Goal: Check status: Check status

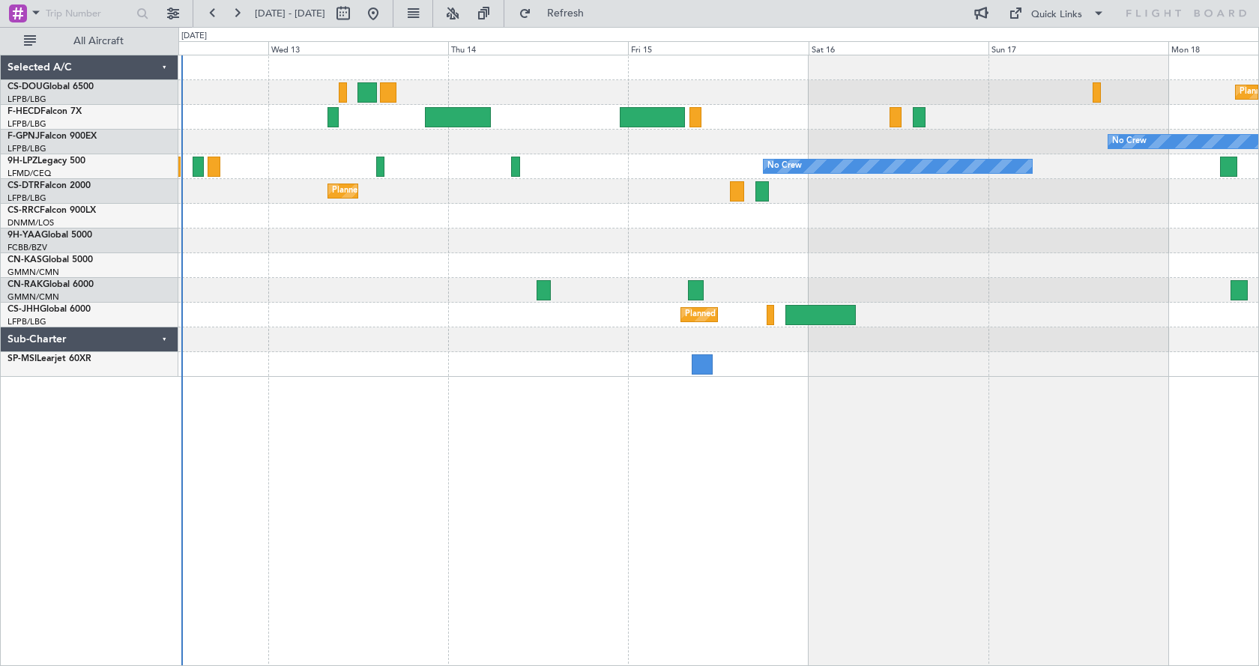
click at [376, 430] on div "Planned Maint [GEOGRAPHIC_DATA] ([GEOGRAPHIC_DATA]) Planned Maint [GEOGRAPHIC_D…" at bounding box center [718, 360] width 1080 height 611
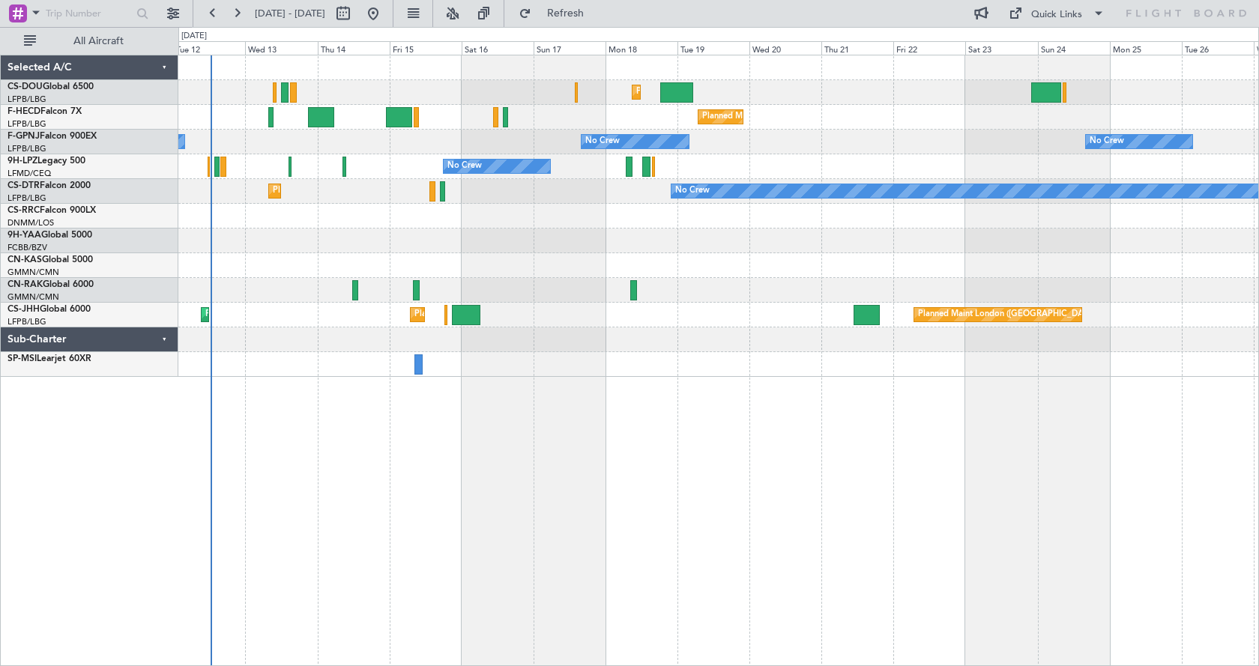
click at [480, 482] on div "Planned Maint [GEOGRAPHIC_DATA] ([GEOGRAPHIC_DATA]) Planned Maint [GEOGRAPHIC_D…" at bounding box center [718, 360] width 1080 height 611
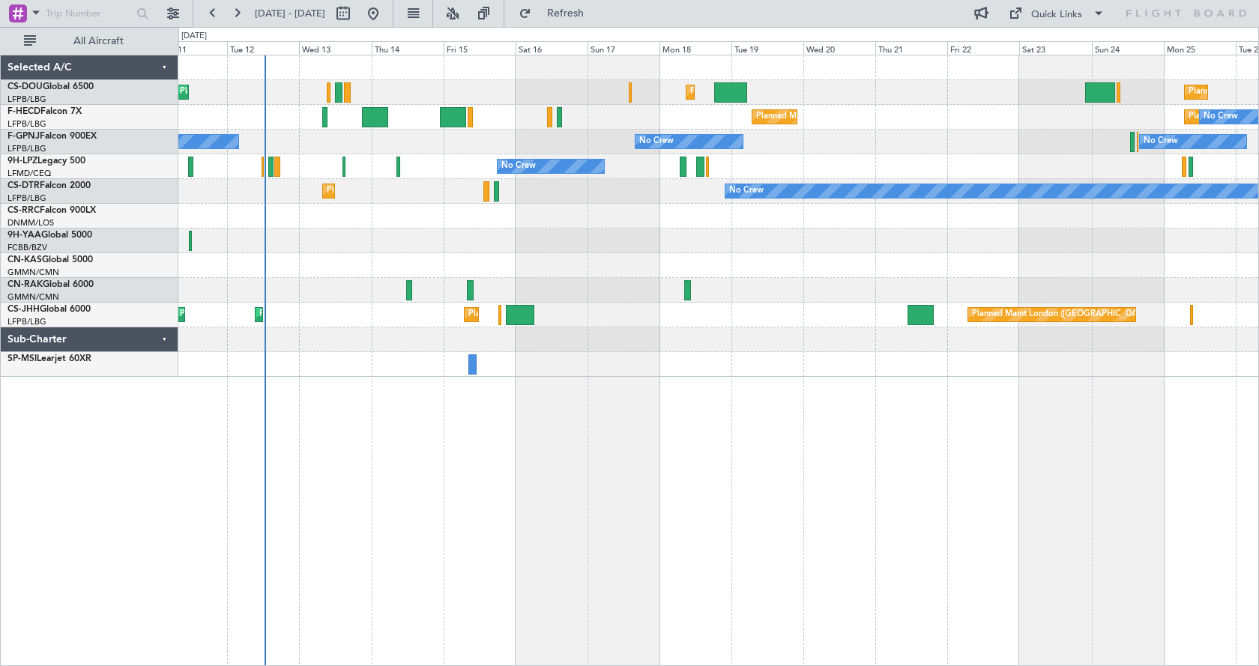
click at [584, 568] on div "Planned Maint [GEOGRAPHIC_DATA] ([GEOGRAPHIC_DATA]) Planned Maint [GEOGRAPHIC_D…" at bounding box center [718, 360] width 1080 height 611
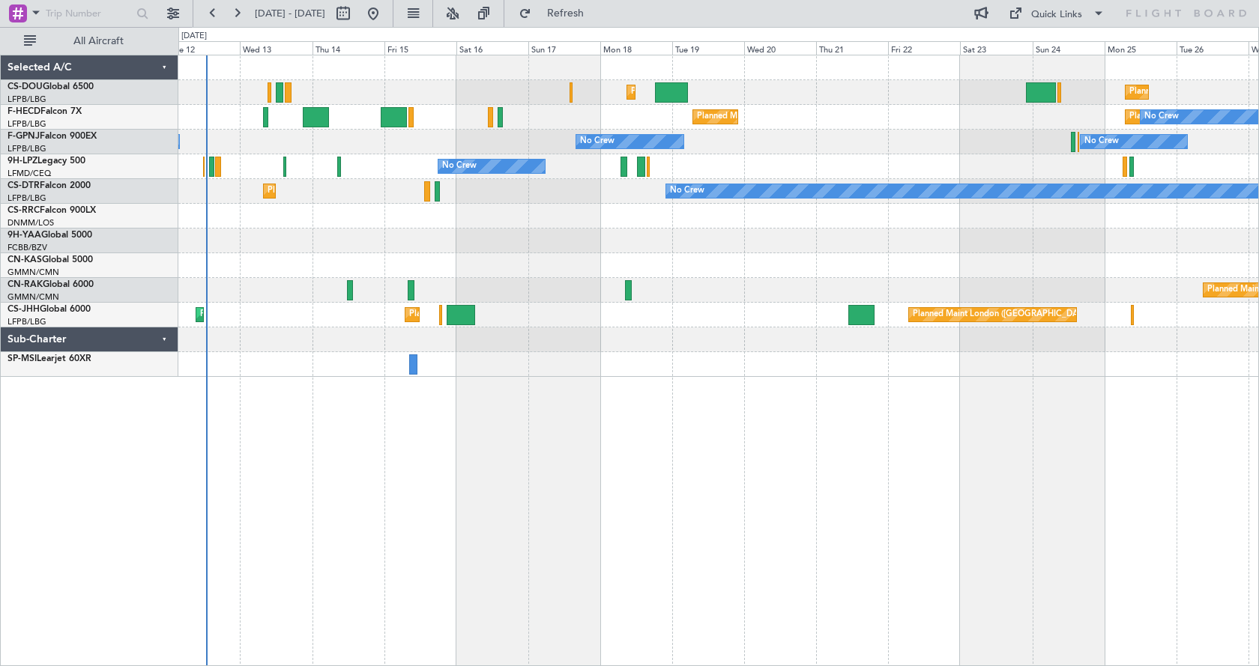
click at [613, 445] on div "Planned Maint [GEOGRAPHIC_DATA] ([GEOGRAPHIC_DATA]) Planned Maint [GEOGRAPHIC_D…" at bounding box center [718, 360] width 1080 height 611
click at [465, 22] on button at bounding box center [453, 13] width 24 height 24
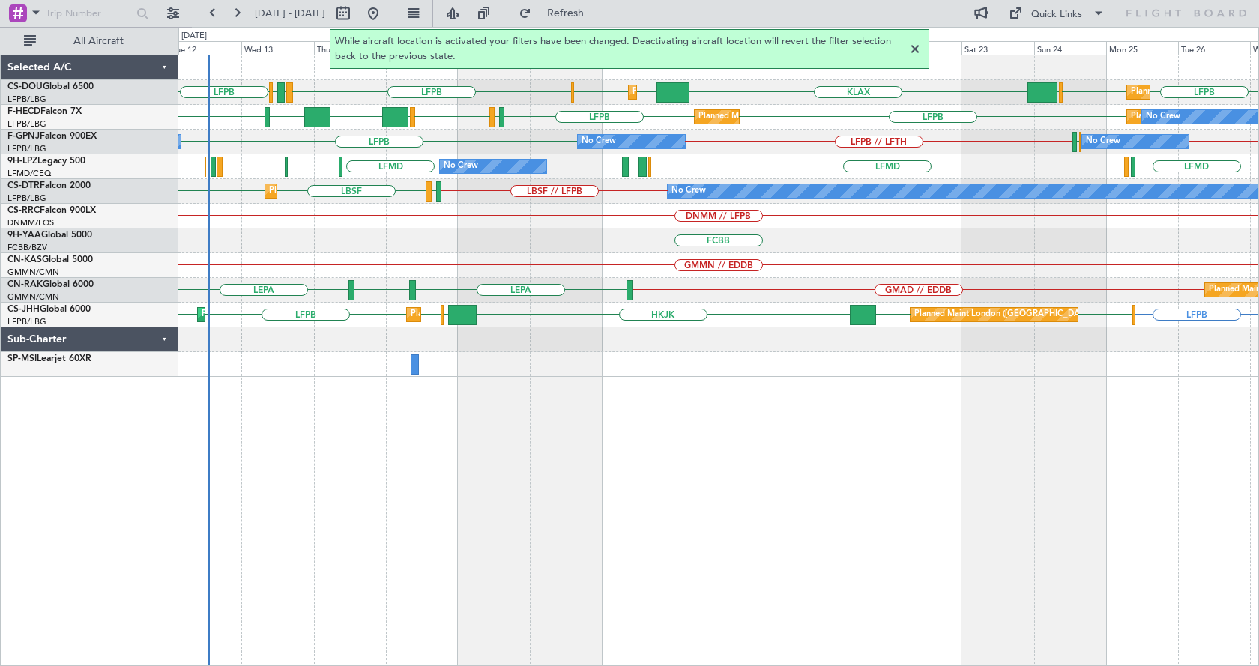
click at [913, 47] on div at bounding box center [915, 49] width 18 height 18
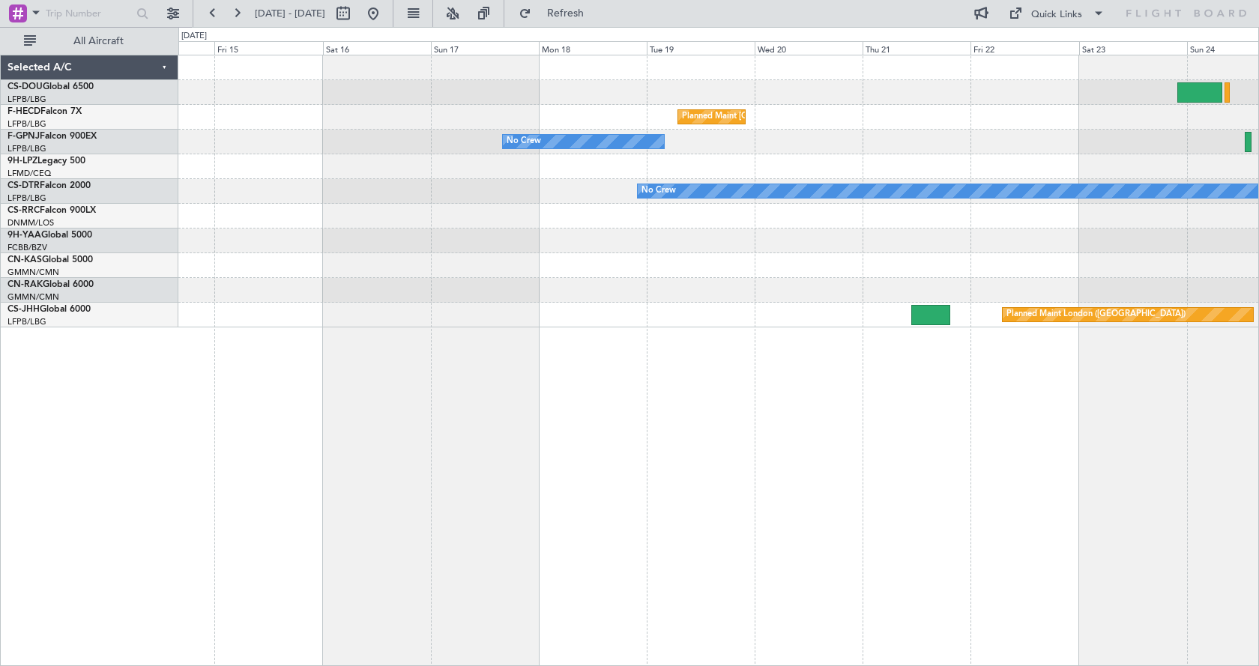
click at [333, 496] on div "Planned Maint [GEOGRAPHIC_DATA] ([GEOGRAPHIC_DATA]) No Crew No Crew No Crew Pla…" at bounding box center [718, 360] width 1080 height 611
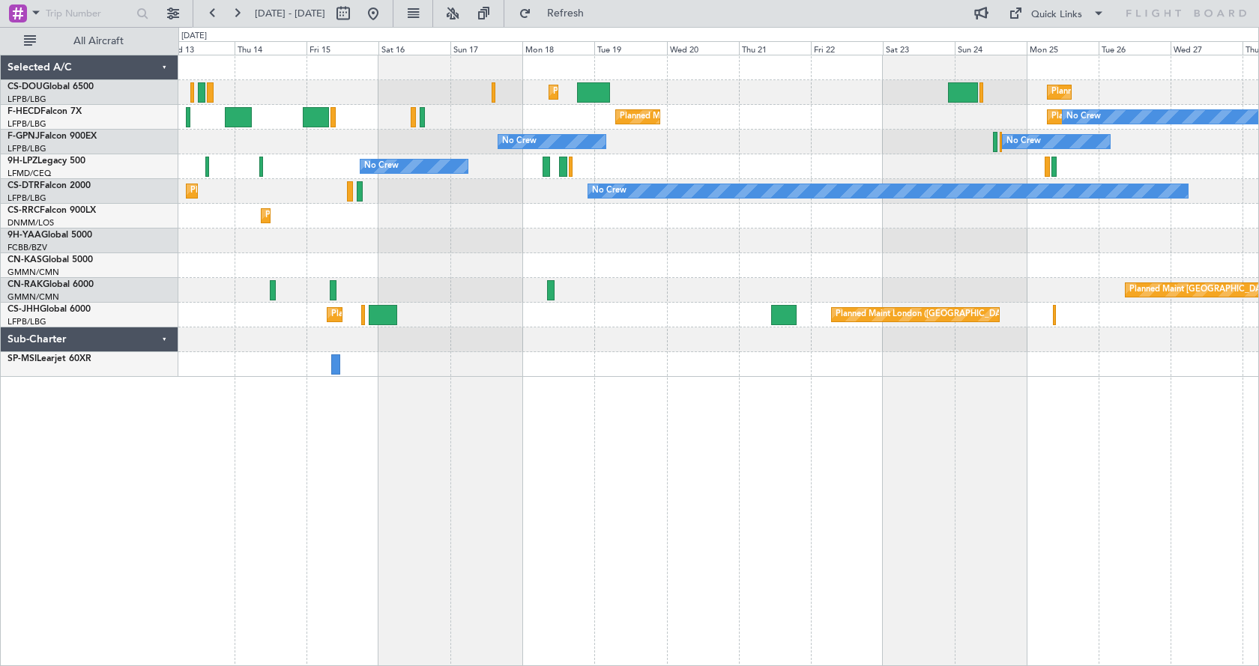
click at [995, 470] on div "Planned Maint London (Luton) Planned Maint Paris (Le Bourget) Planned Maint Par…" at bounding box center [718, 360] width 1080 height 611
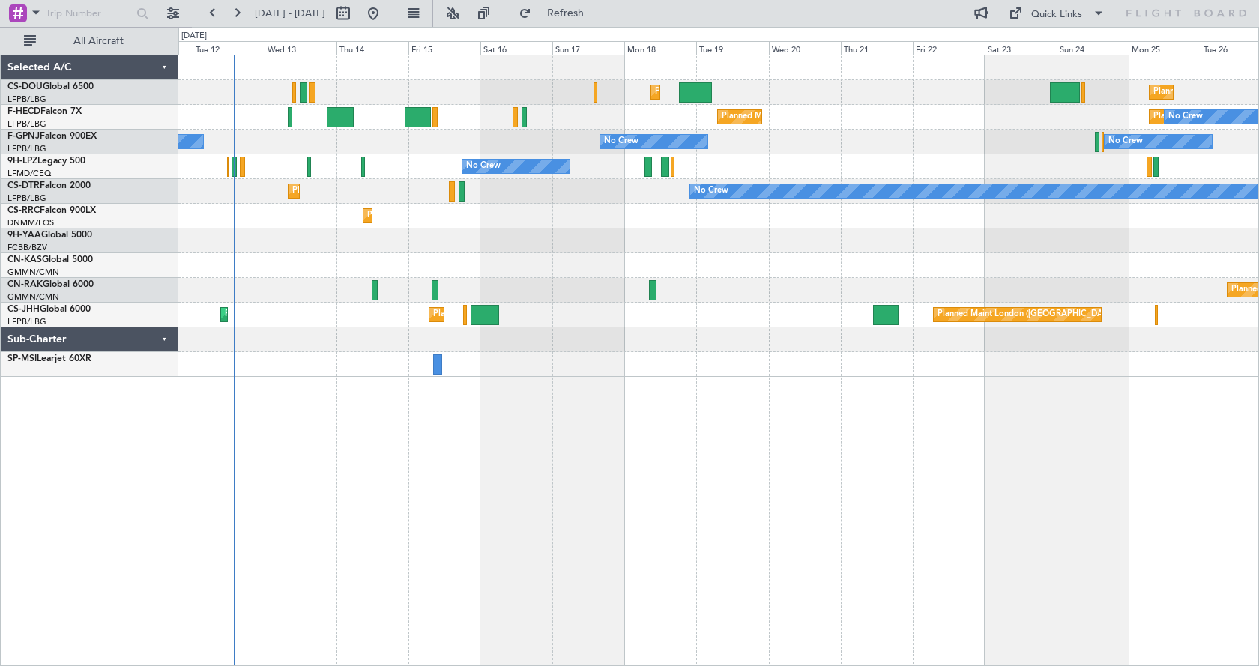
click at [760, 521] on div "Planned Maint London (Luton) Planned Maint Paris (Le Bourget) Planned Maint Par…" at bounding box center [718, 360] width 1080 height 611
click at [465, 13] on button at bounding box center [453, 13] width 24 height 24
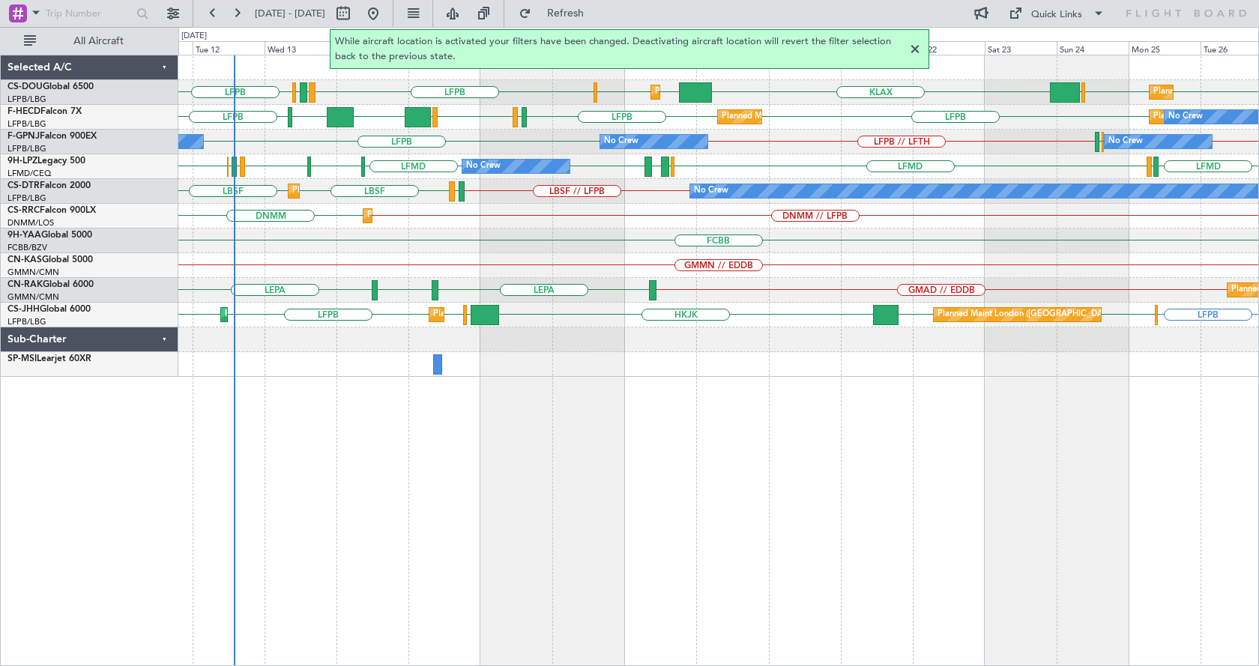
click at [916, 48] on div at bounding box center [915, 49] width 18 height 18
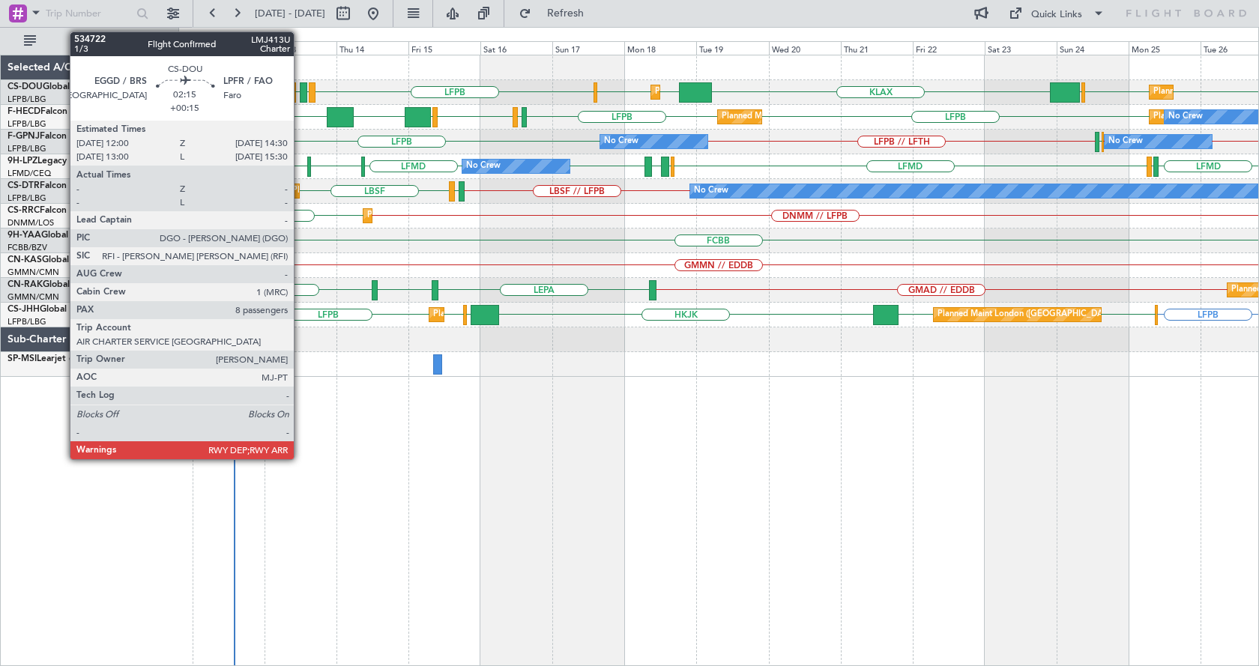
click at [300, 88] on div at bounding box center [304, 92] width 8 height 20
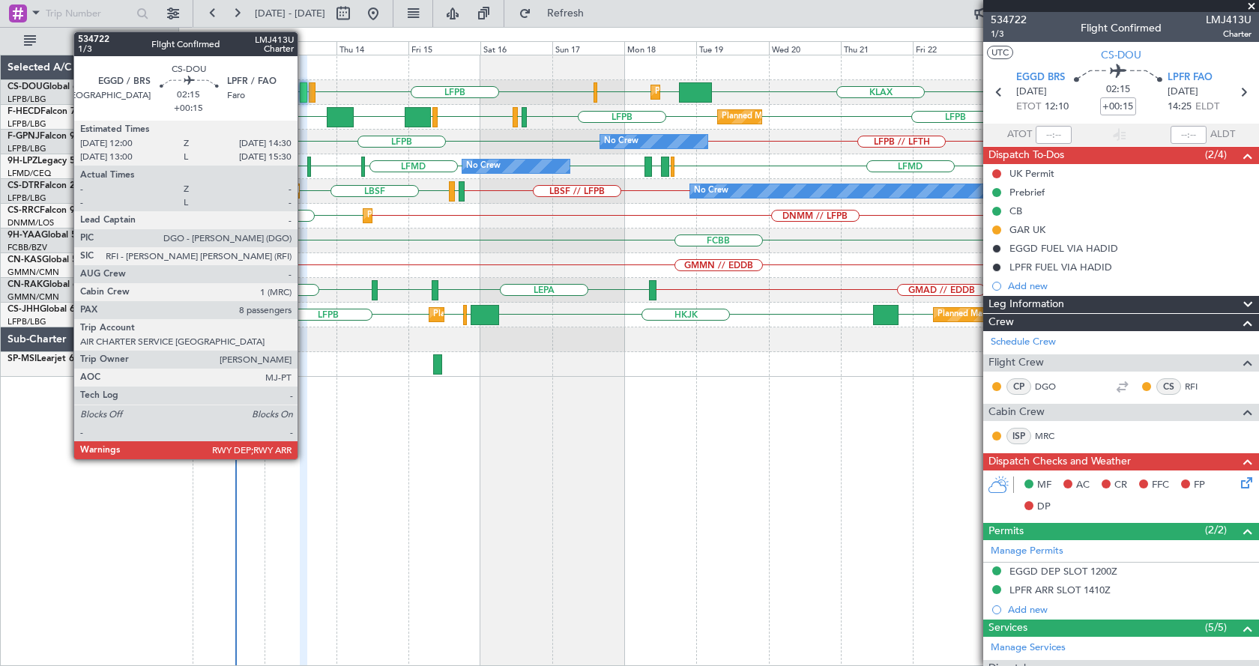
click at [304, 95] on div at bounding box center [304, 92] width 8 height 20
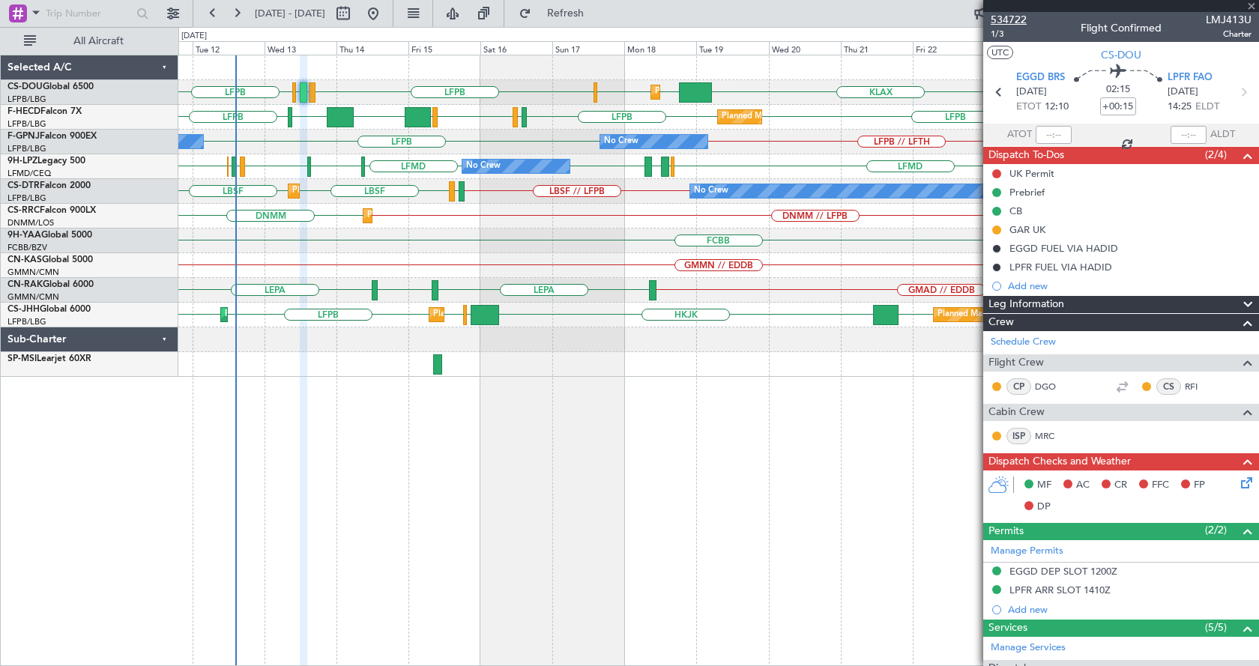
click at [1020, 20] on span "534722" at bounding box center [1009, 20] width 36 height 16
click at [597, 581] on div "KLAX EGGW EGGW LFPB LFPB LFPB EGGW LPFR EGGD LFPB Planned Maint London (Luton) …" at bounding box center [718, 360] width 1080 height 611
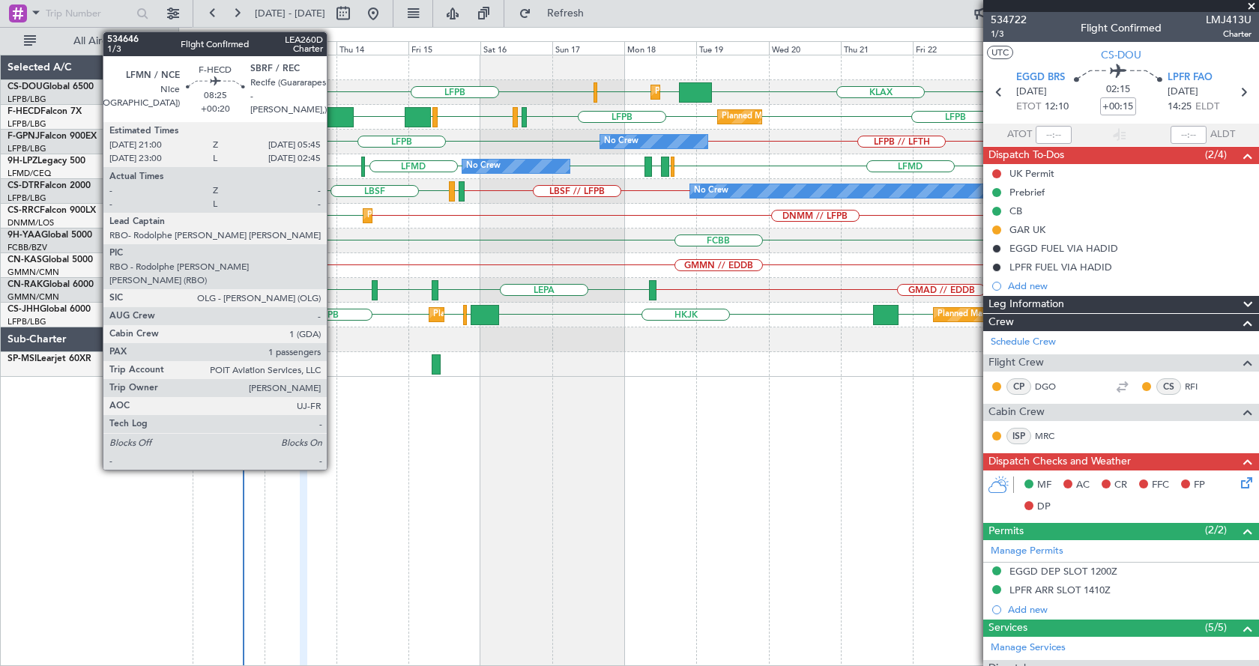
click at [333, 116] on div at bounding box center [340, 117] width 27 height 20
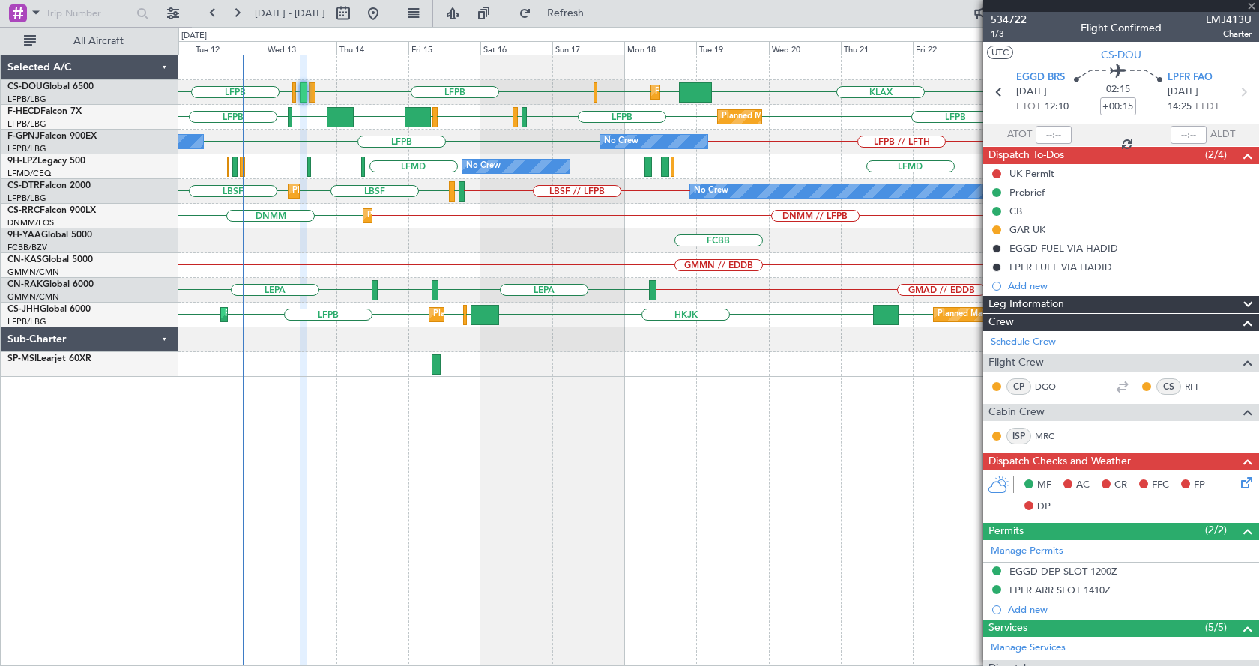
type input "+00:20"
type input "1"
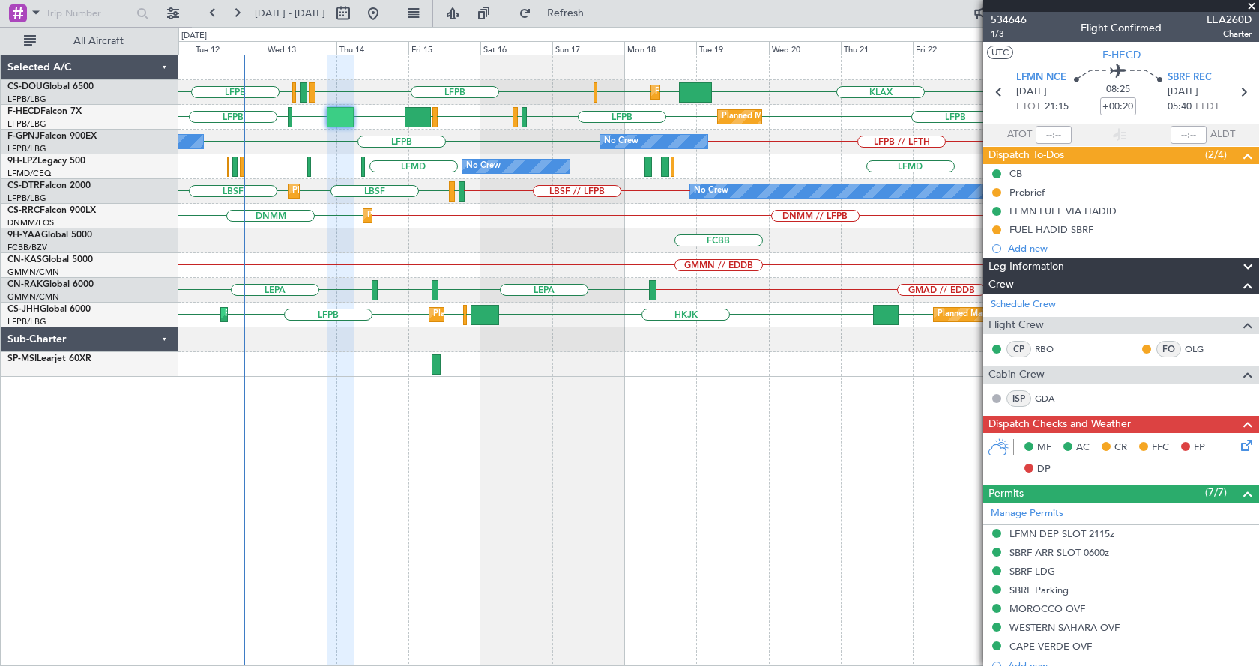
click at [538, 521] on div "LFPB LPFR EGGD LFPB KLAX EGGW EGGW LFPB LFPB EGGW Planned Maint [GEOGRAPHIC_DAT…" at bounding box center [718, 360] width 1080 height 611
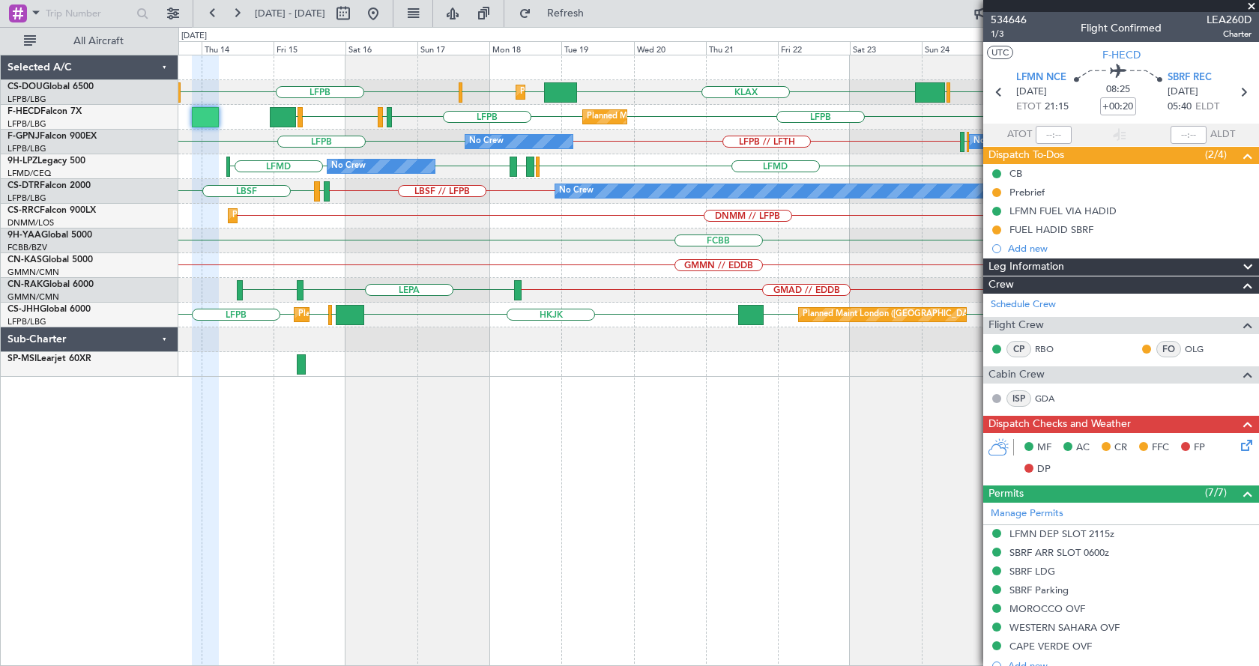
click at [518, 512] on div "LFPB KLAX EGGW EGGW LFPB LFPB EGGW Planned Maint [GEOGRAPHIC_DATA] ([GEOGRAPHIC…" at bounding box center [718, 360] width 1080 height 611
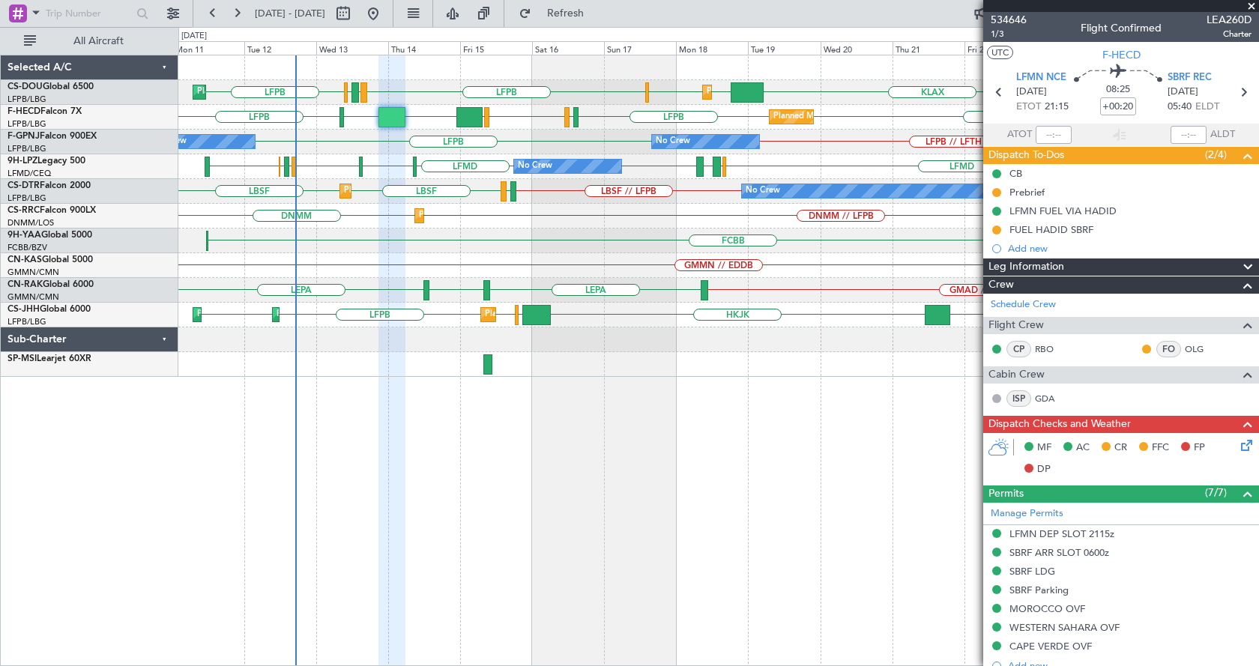
click at [498, 523] on div "Planned Maint [GEOGRAPHIC_DATA] ([GEOGRAPHIC_DATA]) Planned Maint [GEOGRAPHIC_D…" at bounding box center [718, 360] width 1080 height 611
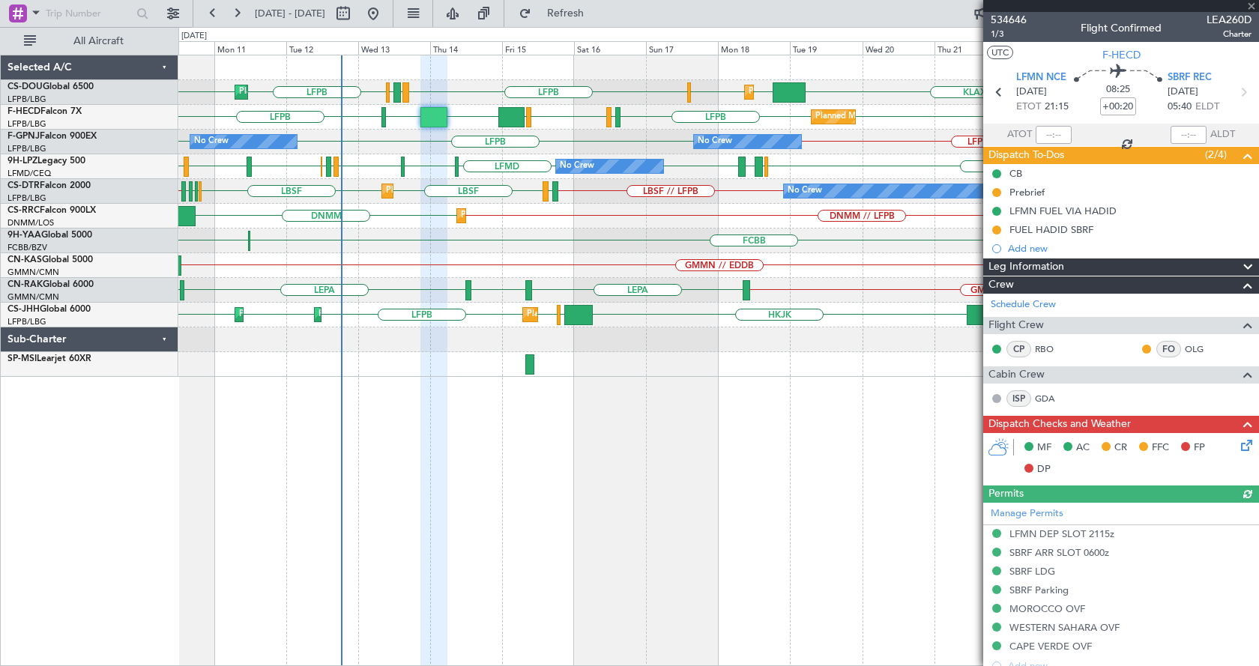
click at [529, 255] on div "Planned Maint [GEOGRAPHIC_DATA] ([GEOGRAPHIC_DATA]) Planned Maint [GEOGRAPHIC_D…" at bounding box center [718, 215] width 1080 height 321
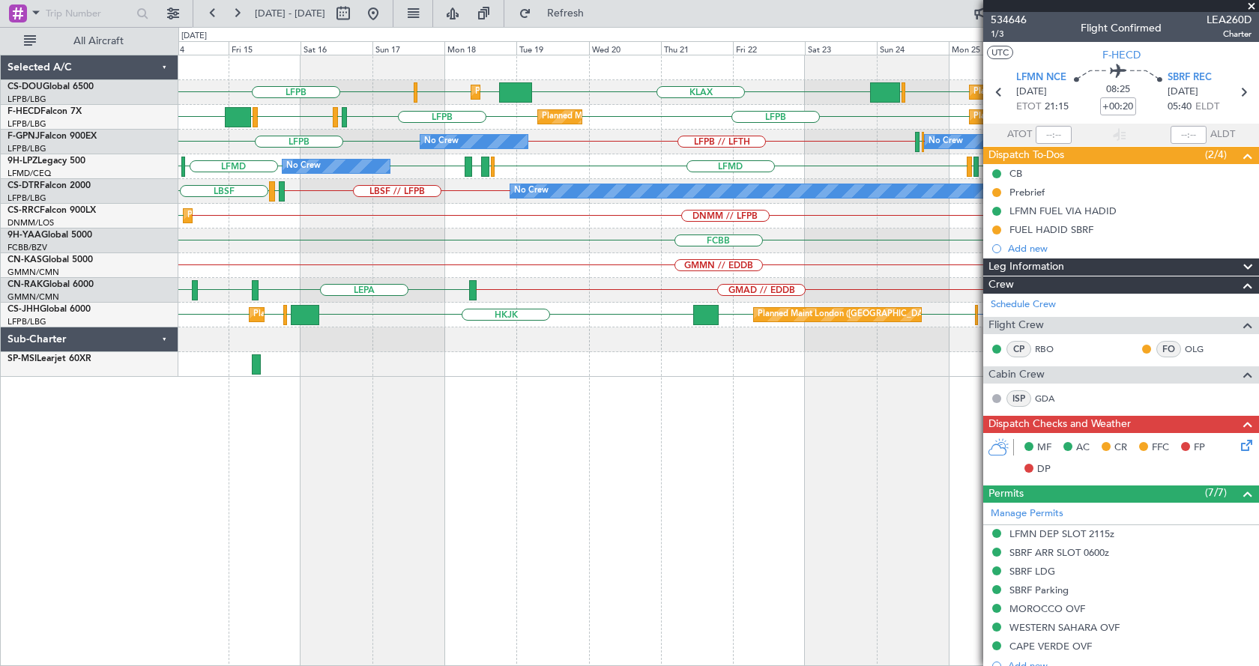
click at [914, 139] on div "No Crew No Crew LFPB // LFTH LFPB LFPB // LIBP LIBP // LFPB LIRN No Crew No Cre…" at bounding box center [718, 142] width 1080 height 25
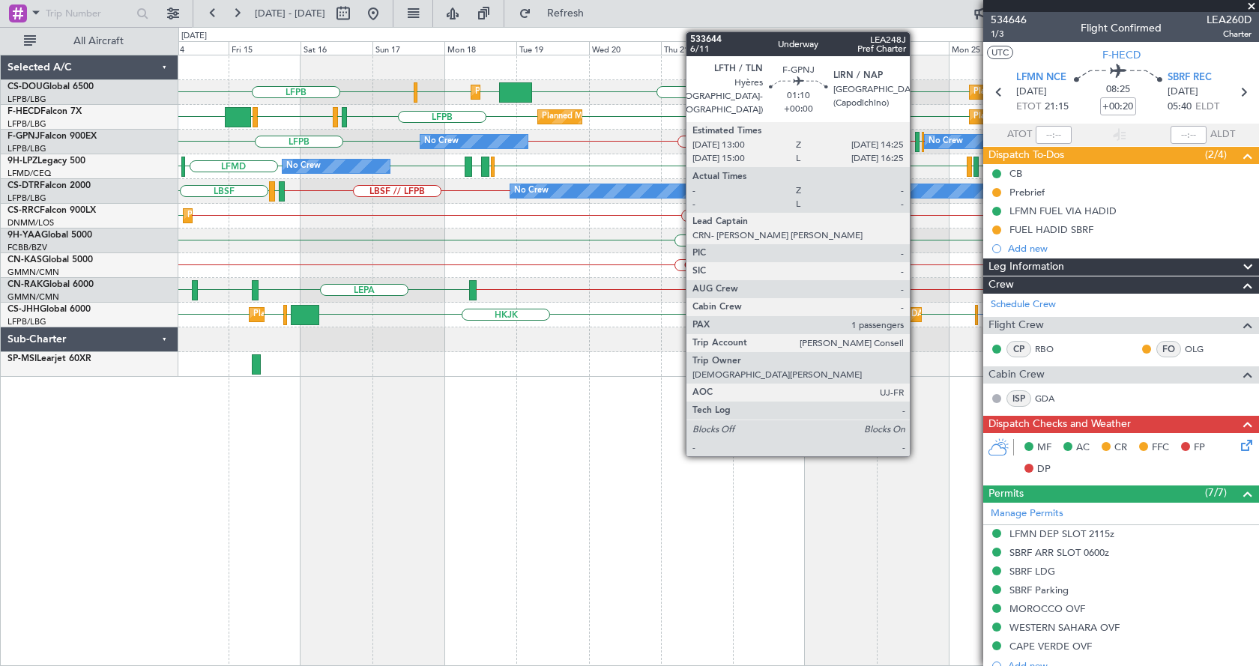
click at [916, 138] on div at bounding box center [917, 142] width 4 height 20
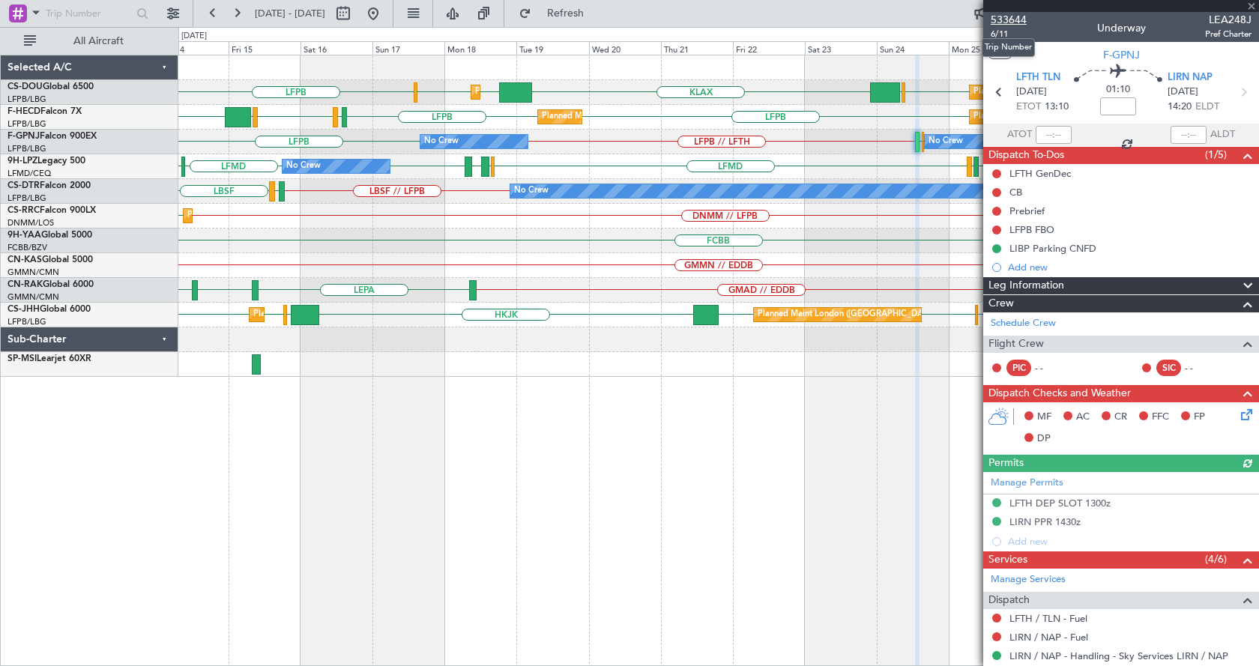
click at [1010, 15] on span "533644" at bounding box center [1009, 20] width 36 height 16
click at [711, 441] on div "KLAX EGGW EGGW LFPB LFPB LFPB EGGW Planned Maint [GEOGRAPHIC_DATA] ([GEOGRAPHIC…" at bounding box center [718, 360] width 1080 height 611
